Goal: Task Accomplishment & Management: Use online tool/utility

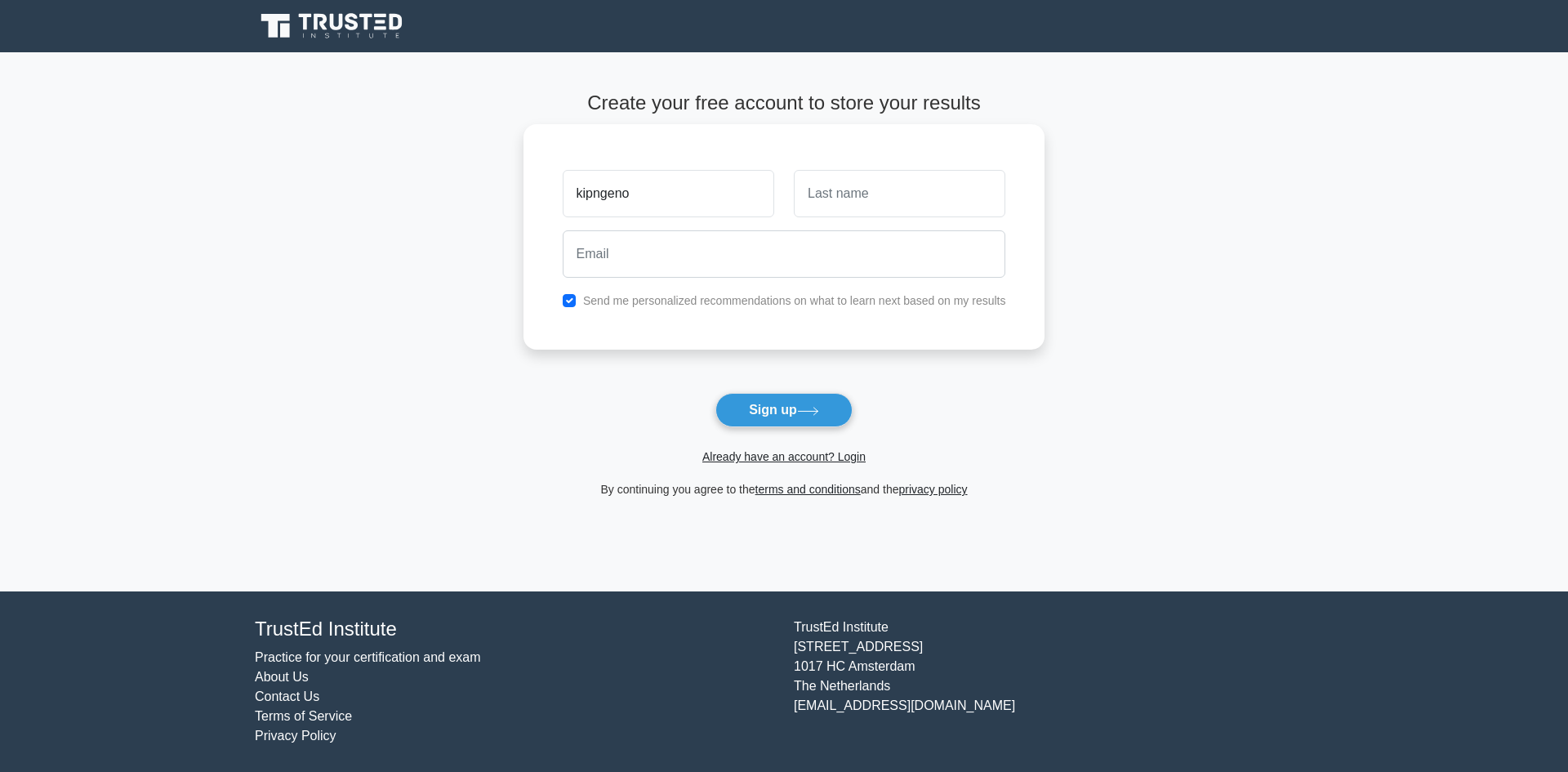
type input "kipngeno"
click at [931, 216] on input "text" at bounding box center [899, 193] width 212 height 47
type input "victor"
click at [787, 261] on input "email" at bounding box center [784, 254] width 444 height 47
type input "freddiekruger113@gmail.com"
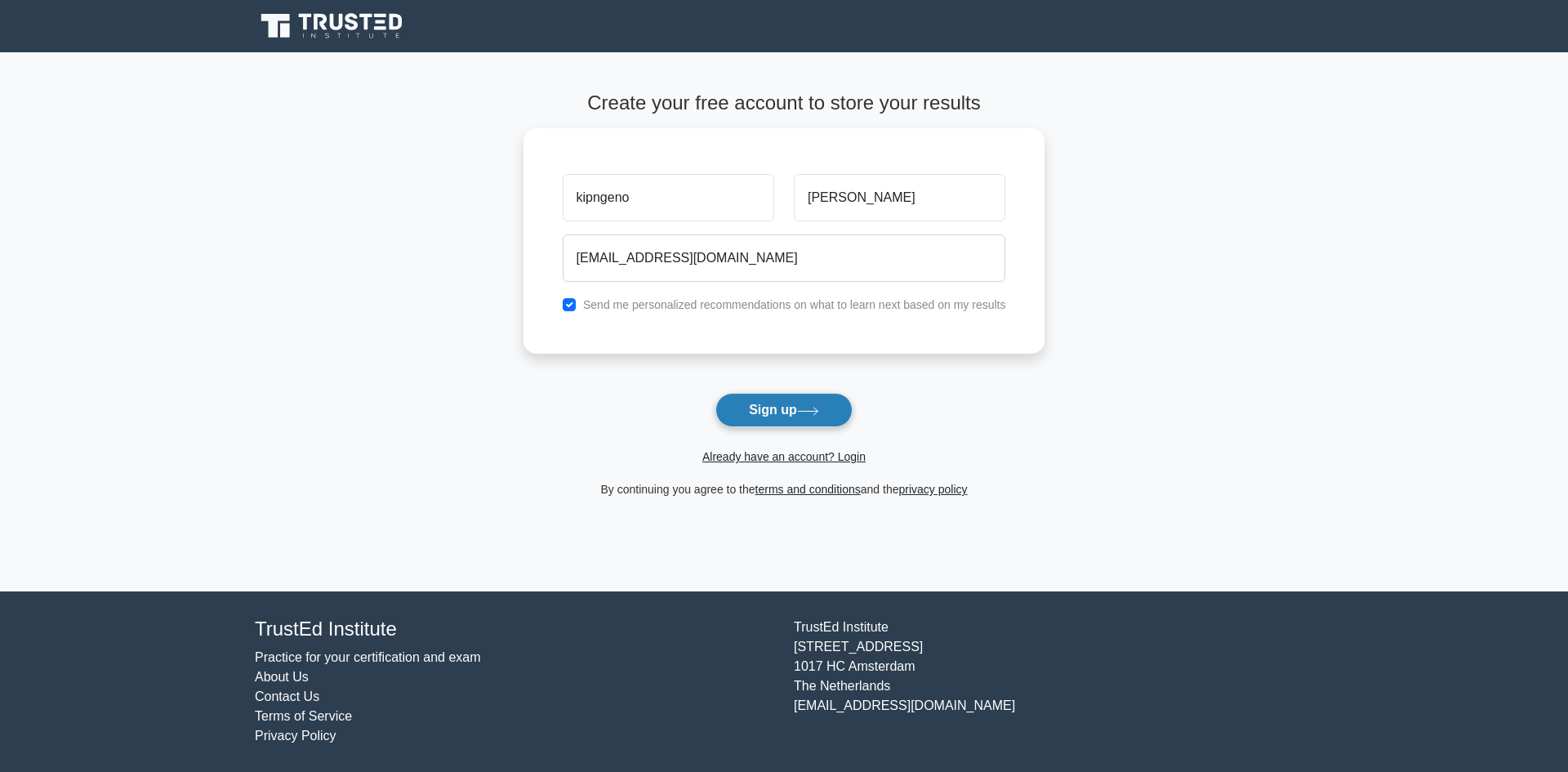
click at [804, 416] on button "Sign up" at bounding box center [784, 410] width 137 height 35
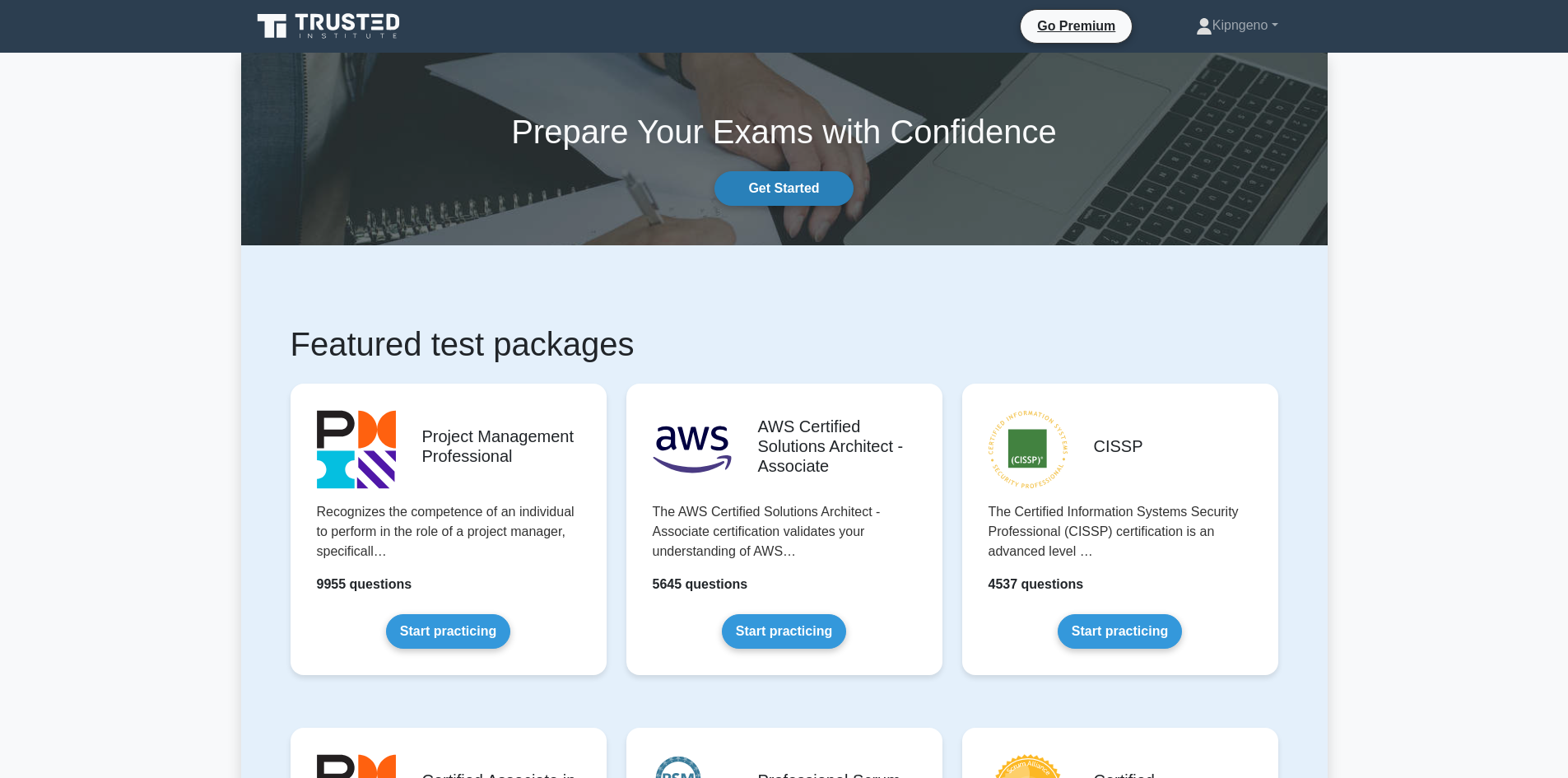
click at [758, 179] on link "Get Started" at bounding box center [783, 188] width 139 height 35
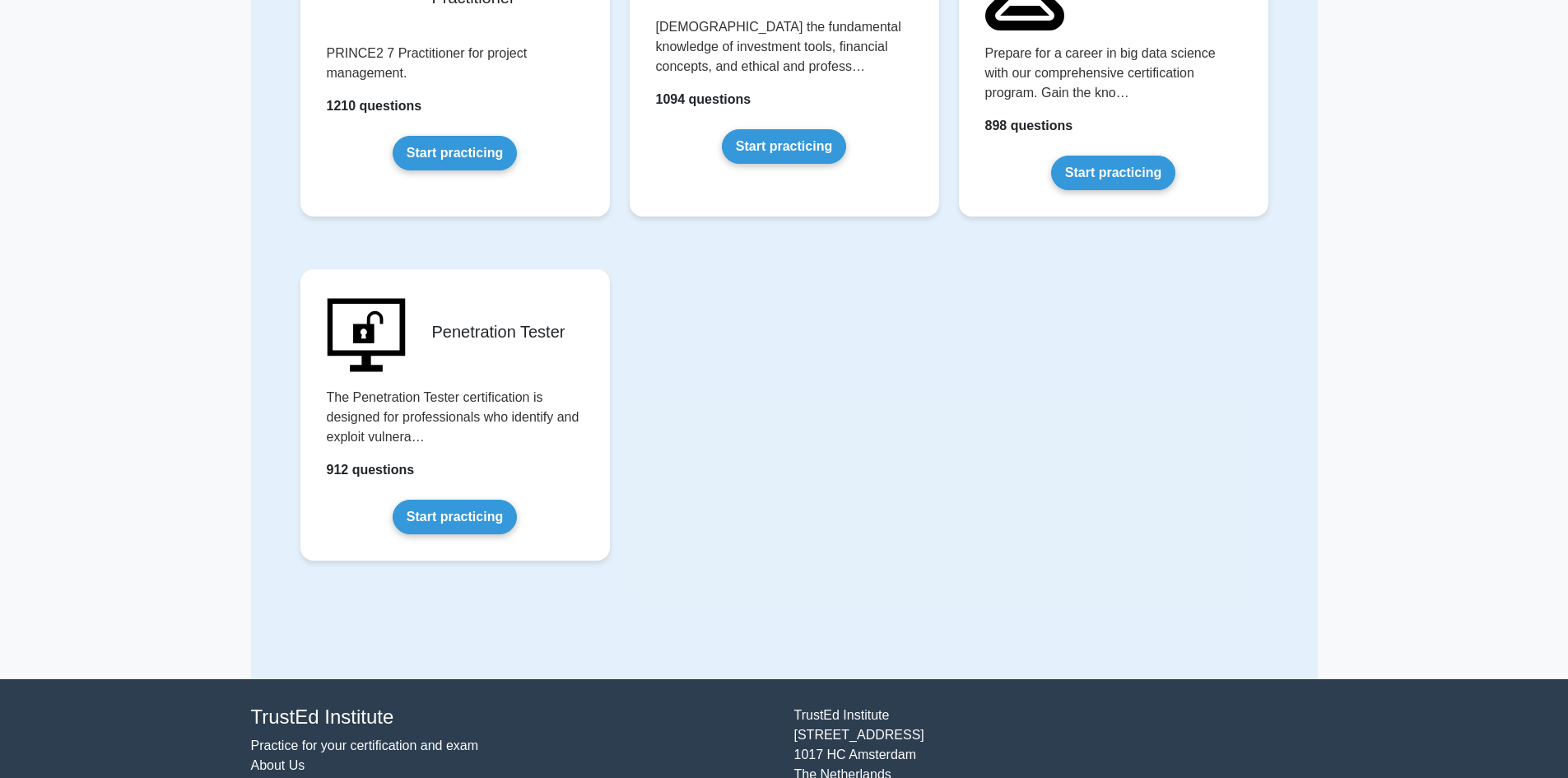
scroll to position [3452, 0]
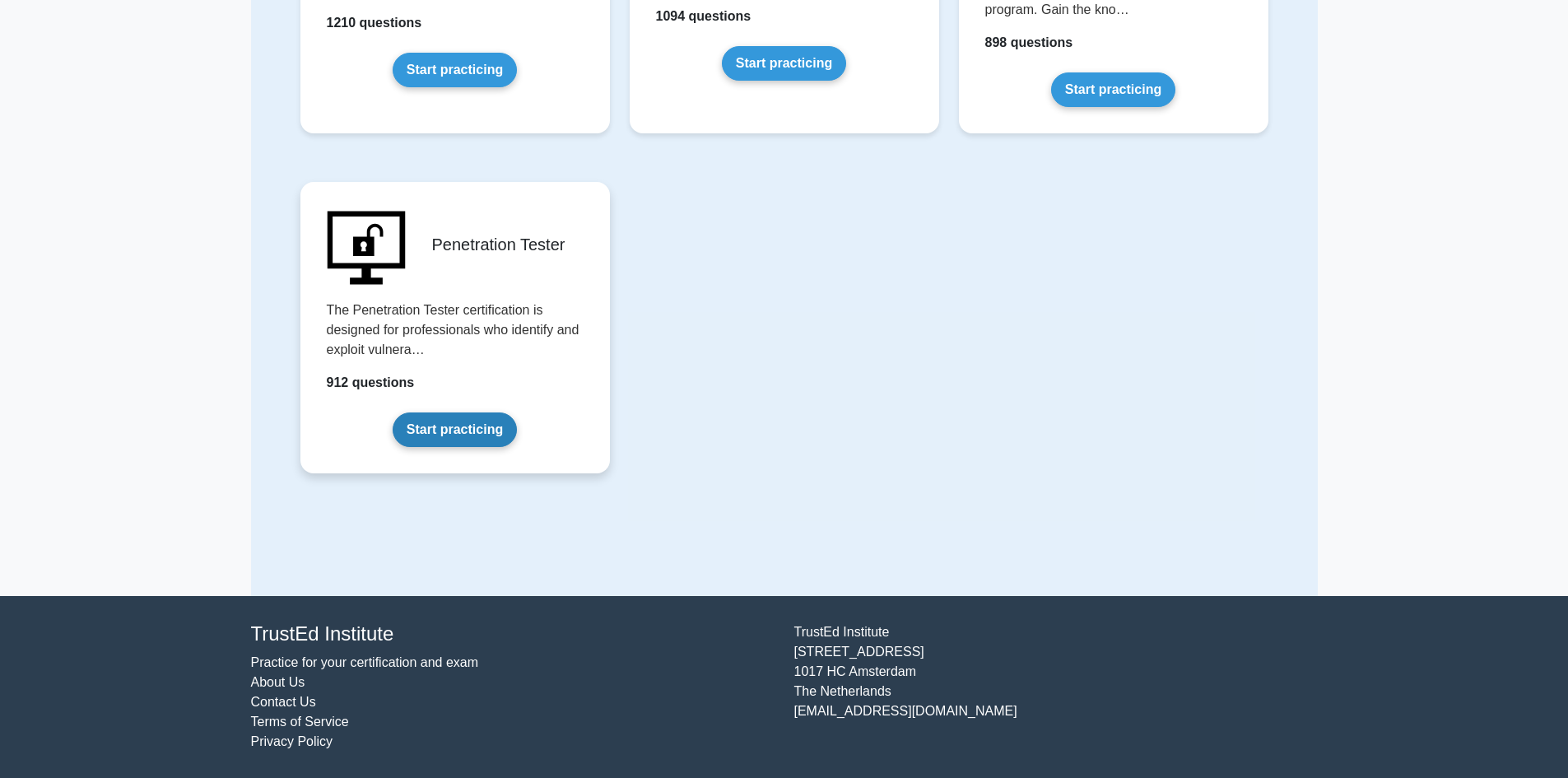
click at [473, 422] on link "Start practicing" at bounding box center [455, 429] width 124 height 35
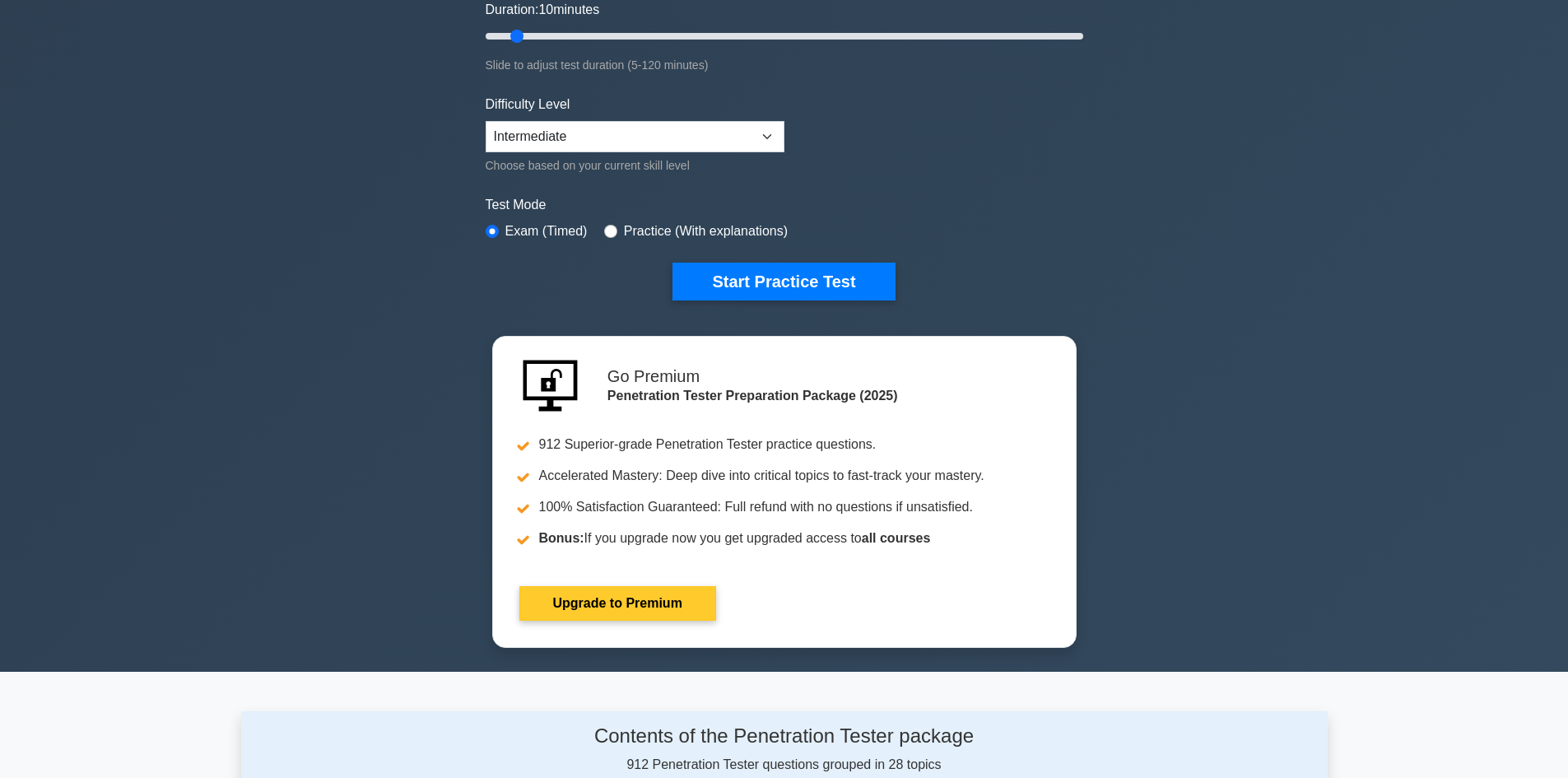
scroll to position [494, 0]
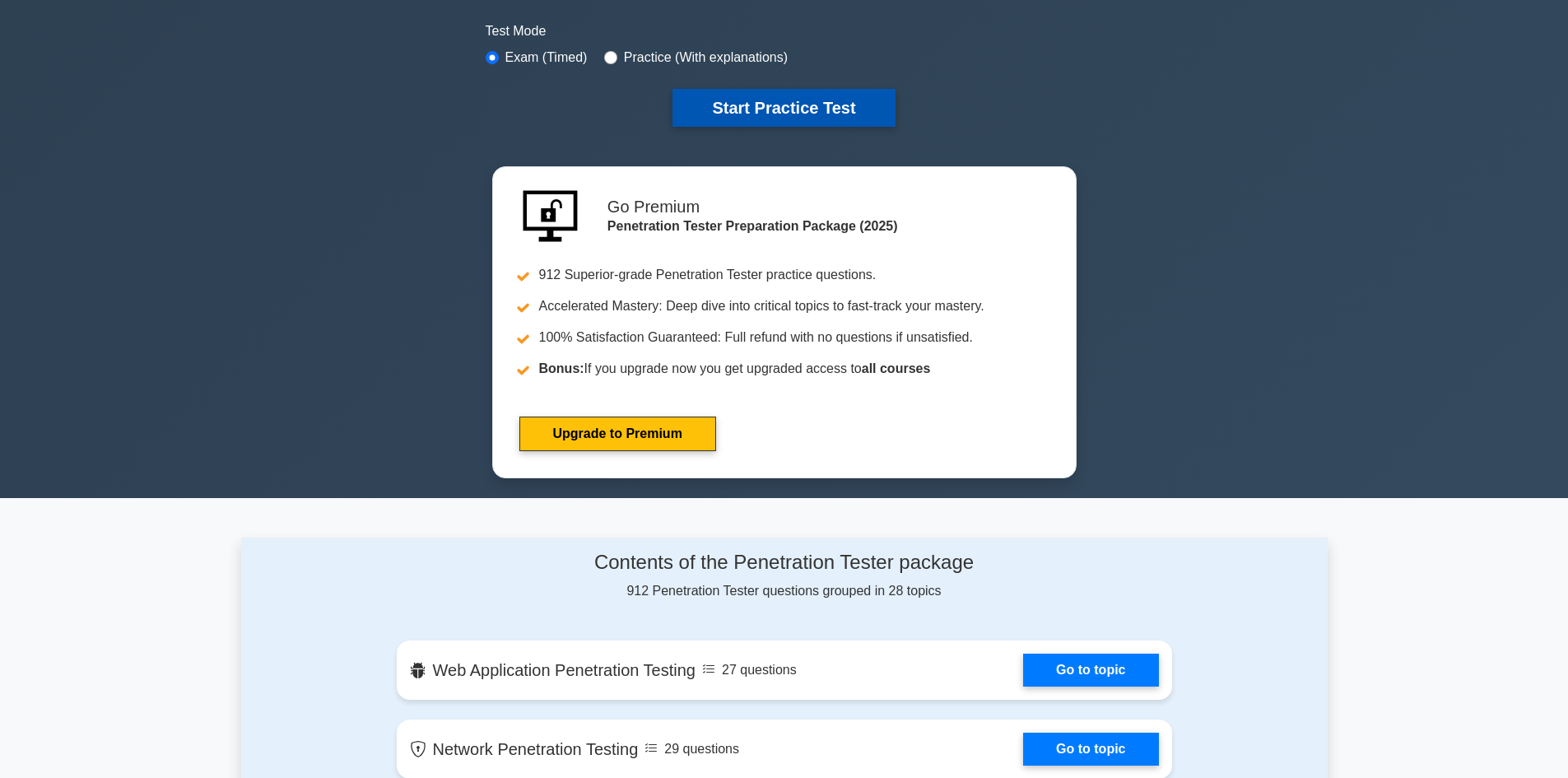
click at [818, 116] on button "Start Practice Test" at bounding box center [783, 108] width 222 height 38
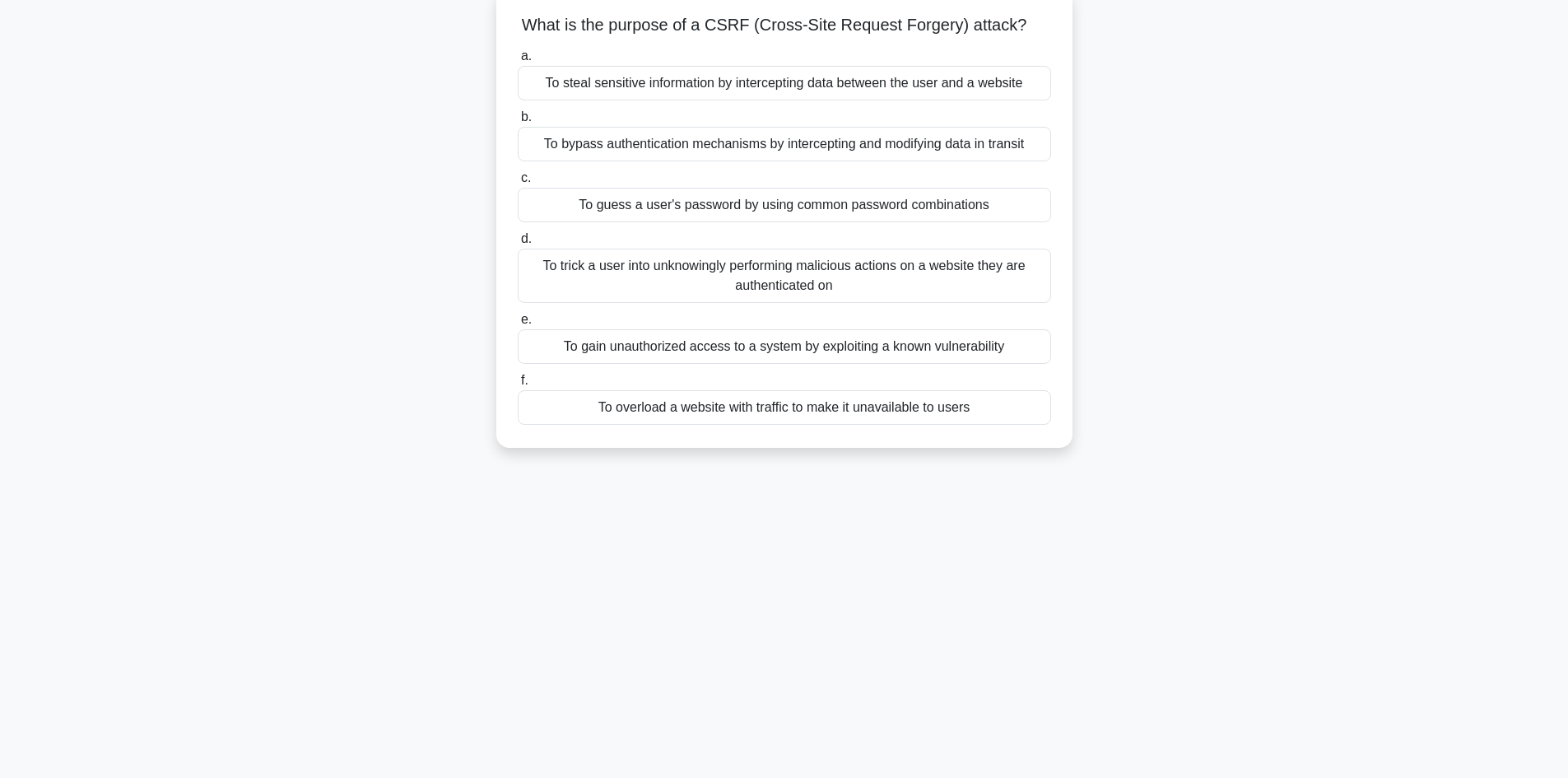
scroll to position [111, 0]
